Goal: Task Accomplishment & Management: Use online tool/utility

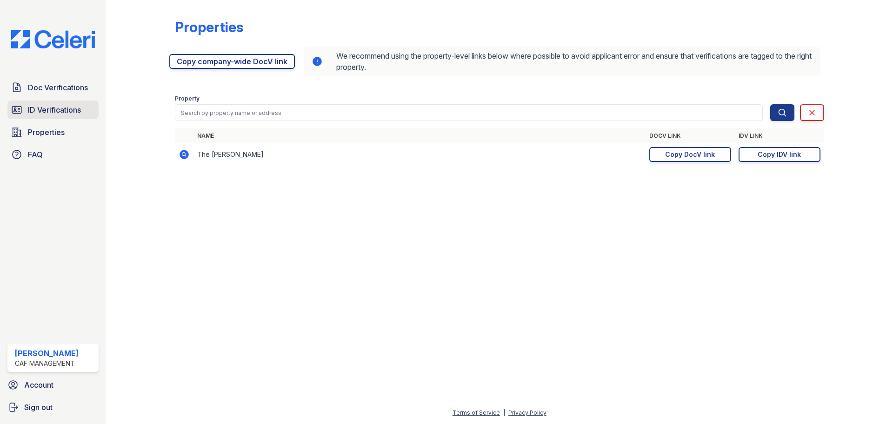
click at [48, 112] on span "ID Verifications" at bounding box center [54, 109] width 53 height 11
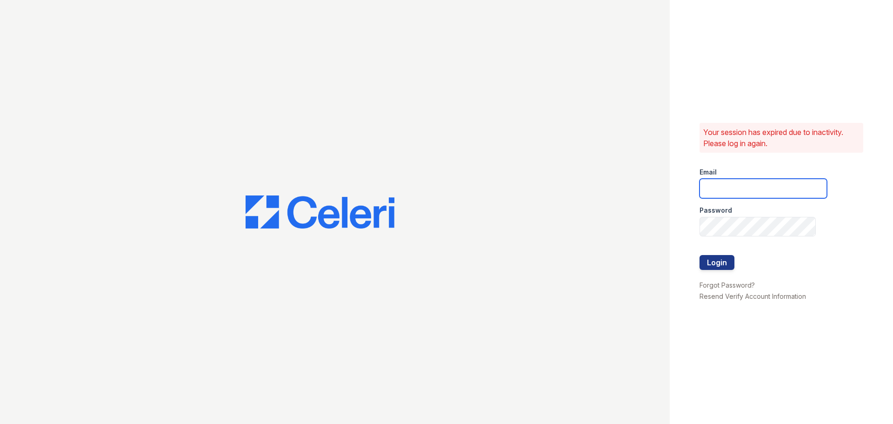
type input "[EMAIL_ADDRESS][DOMAIN_NAME]"
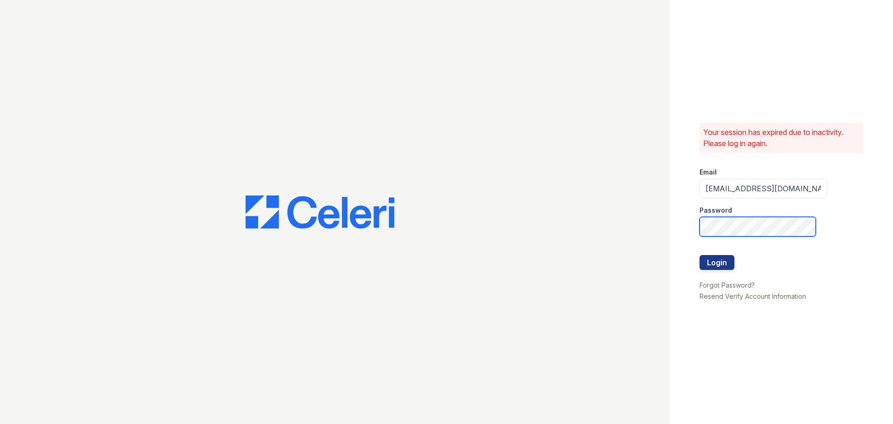
click at [699, 255] on button "Login" at bounding box center [716, 262] width 35 height 15
